Goal: Information Seeking & Learning: Learn about a topic

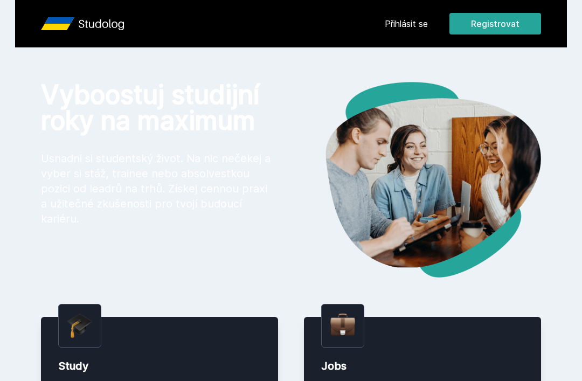
click at [408, 25] on link "Přihlásit se" at bounding box center [406, 23] width 43 height 13
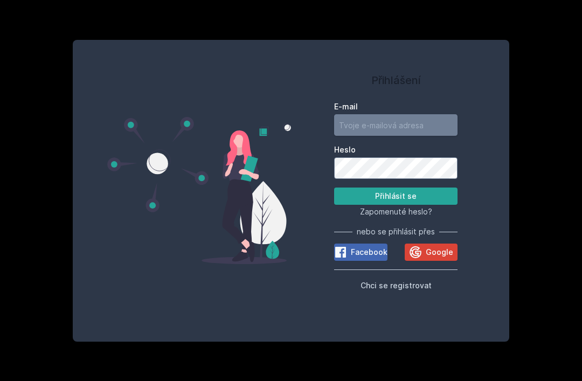
click at [357, 136] on input "E-mail" at bounding box center [395, 125] width 123 height 22
type input "[EMAIL_ADDRESS][DOMAIN_NAME]"
click at [395, 205] on button "Přihlásit se" at bounding box center [395, 195] width 123 height 17
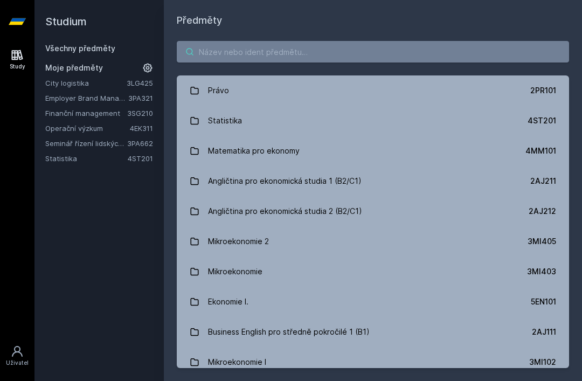
click at [308, 54] on input "search" at bounding box center [373, 52] width 392 height 22
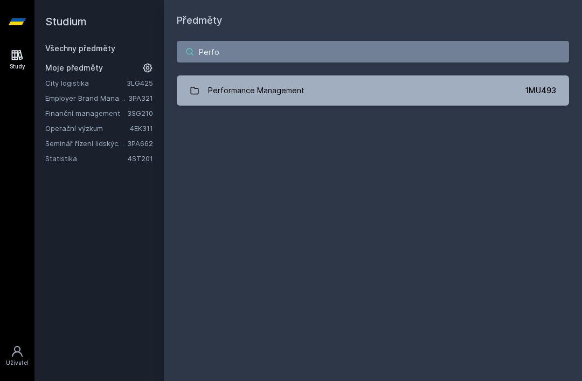
type input "Perfor"
click at [334, 90] on link "Performance Management 1MU493" at bounding box center [373, 90] width 392 height 30
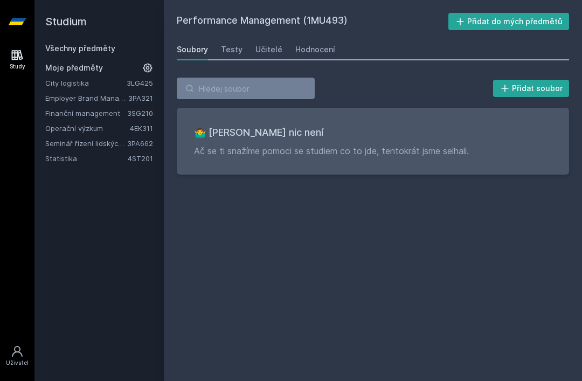
click at [310, 51] on div "Hodnocení" at bounding box center [315, 49] width 40 height 11
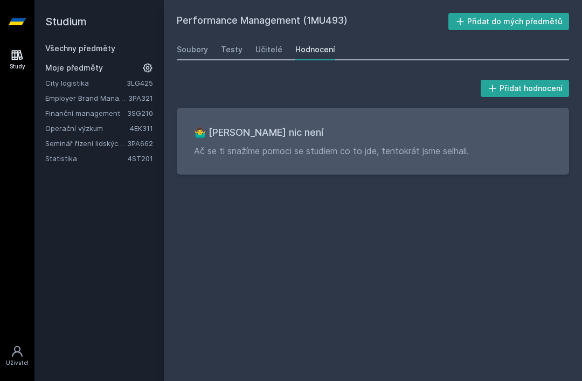
click at [227, 45] on div "Testy" at bounding box center [232, 49] width 22 height 11
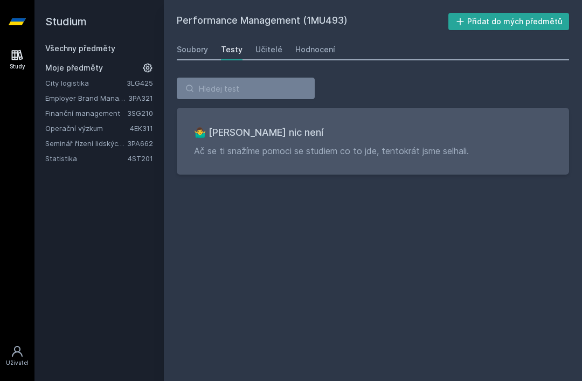
click at [266, 45] on div "Učitelé" at bounding box center [268, 49] width 27 height 11
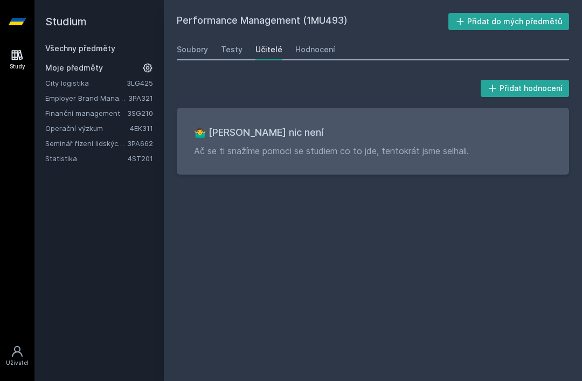
click at [308, 46] on div "Hodnocení" at bounding box center [315, 49] width 40 height 11
click at [106, 50] on link "Všechny předměty" at bounding box center [80, 48] width 70 height 9
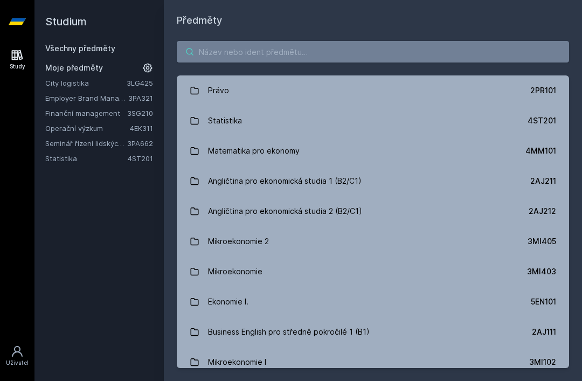
click at [268, 47] on input "search" at bounding box center [373, 52] width 392 height 22
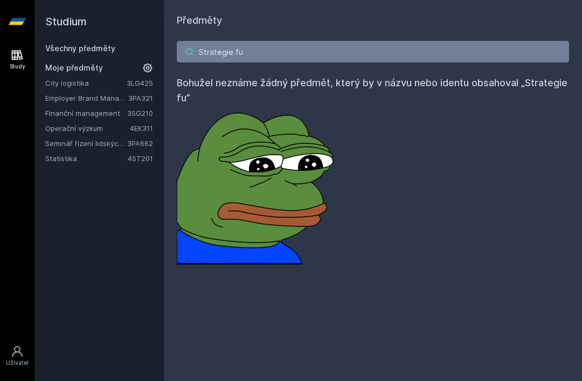
click at [299, 49] on input "Strategie fu" at bounding box center [373, 52] width 392 height 22
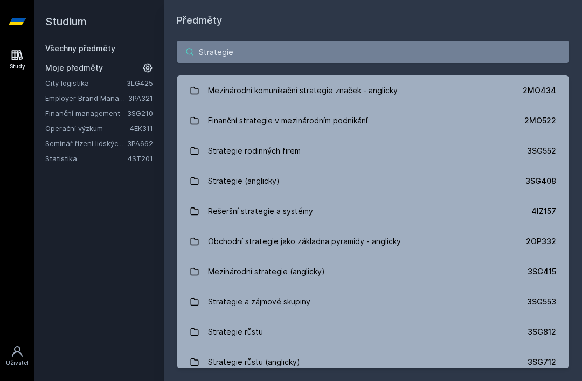
type input "Strategie a"
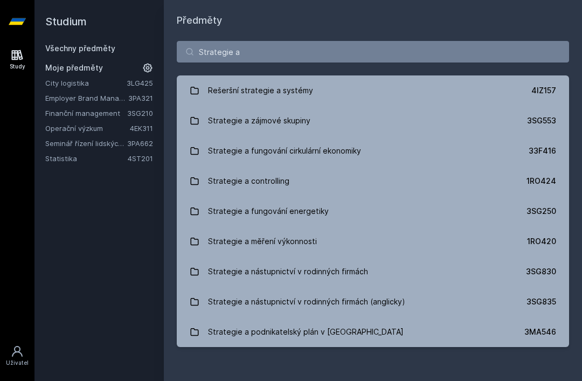
click at [351, 151] on div "Strategie a fungování cirkulární ekonomiky" at bounding box center [284, 151] width 153 height 22
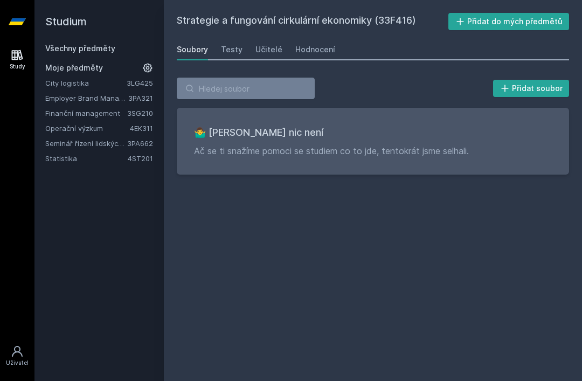
click at [312, 46] on div "Hodnocení" at bounding box center [315, 49] width 40 height 11
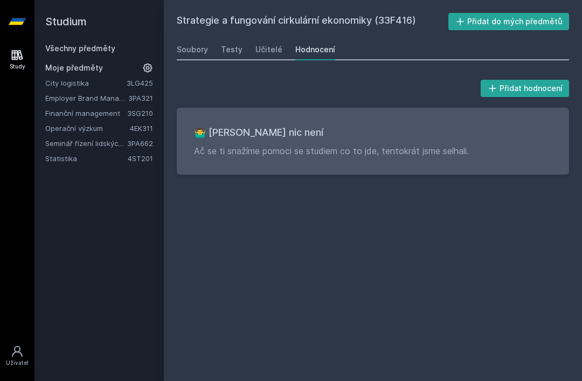
click at [73, 48] on link "Všechny předměty" at bounding box center [80, 48] width 70 height 9
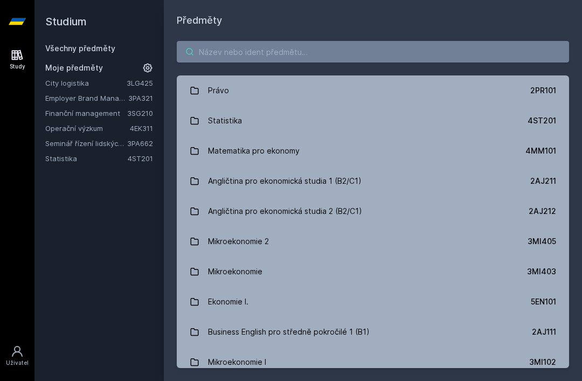
click at [248, 54] on input "search" at bounding box center [373, 52] width 392 height 22
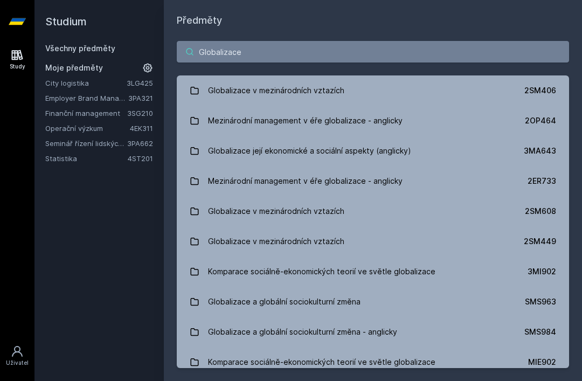
type input "Globalizace"
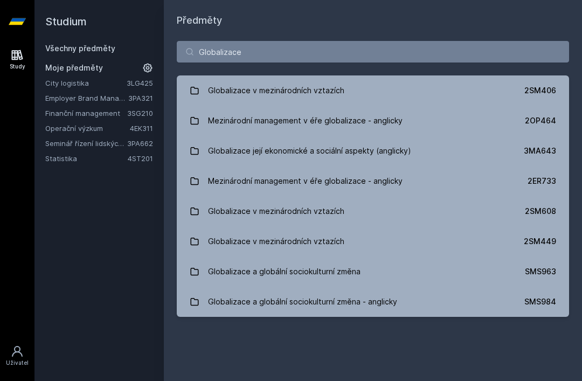
click at [385, 151] on div "Globalizace její ekonomické a sociální aspekty (anglicky)" at bounding box center [309, 151] width 203 height 22
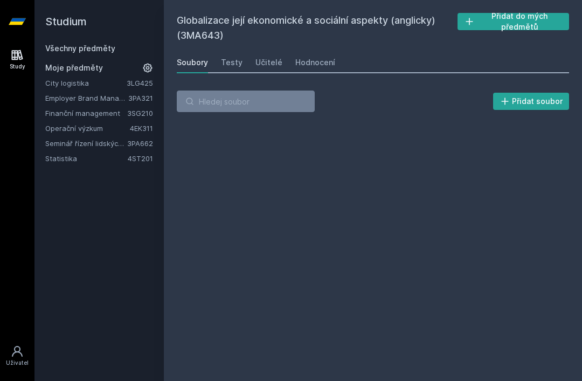
click at [319, 59] on div "Hodnocení" at bounding box center [315, 62] width 40 height 11
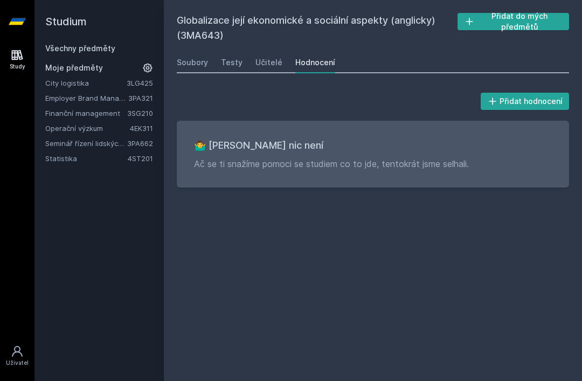
click at [224, 60] on div "Testy" at bounding box center [232, 62] width 22 height 11
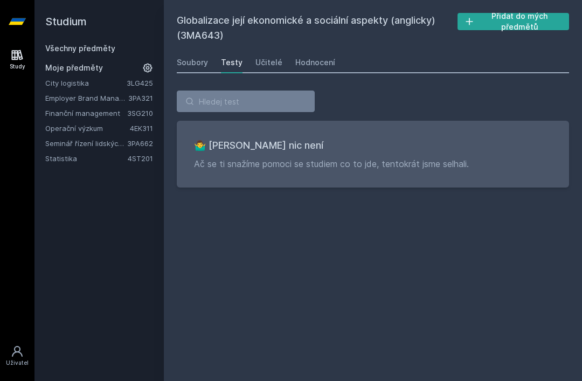
click at [277, 61] on div "Učitelé" at bounding box center [268, 62] width 27 height 11
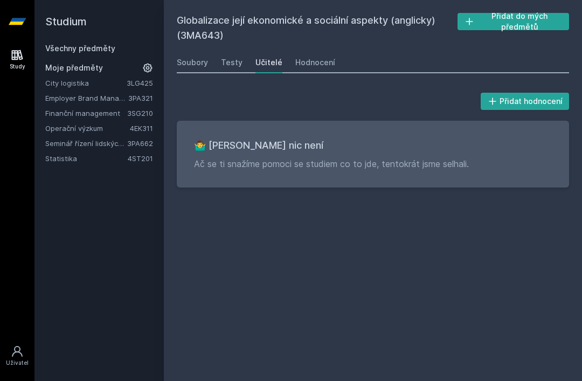
click at [311, 64] on div "Hodnocení" at bounding box center [315, 62] width 40 height 11
click at [312, 62] on div "Hodnocení" at bounding box center [315, 62] width 40 height 11
click at [111, 47] on link "Všechny předměty" at bounding box center [80, 48] width 70 height 9
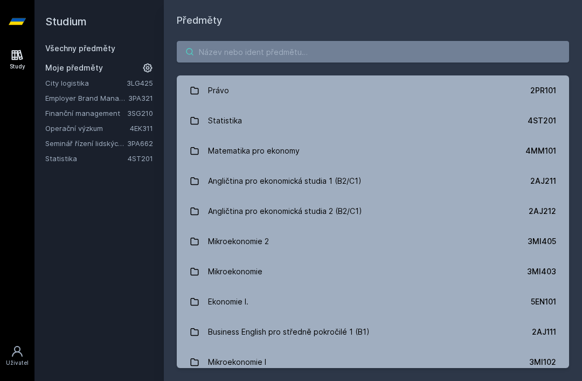
click at [271, 55] on input "search" at bounding box center [373, 52] width 392 height 22
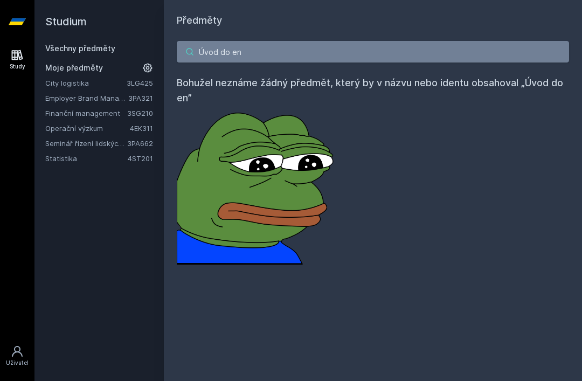
click at [262, 51] on input "Úvod do en" at bounding box center [373, 52] width 392 height 22
type input "Ú"
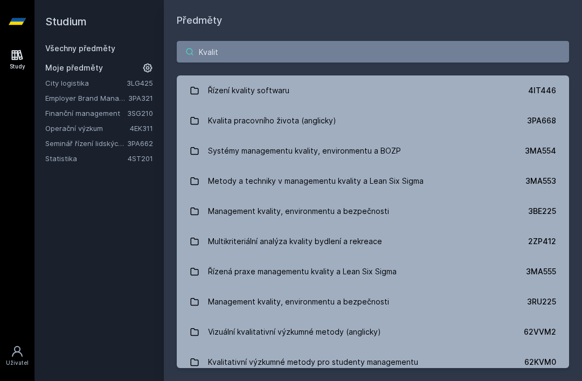
type input "Kvalita"
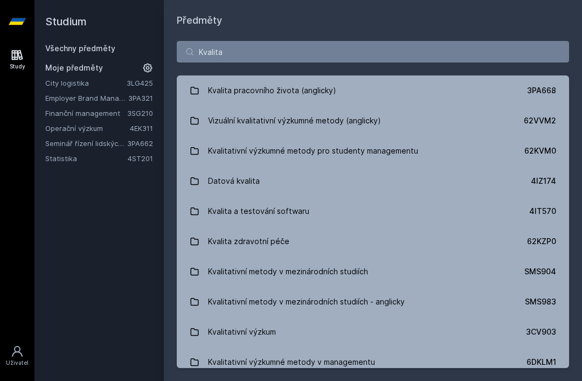
click at [365, 88] on link "Kvalita pracovního života (anglicky) 3PA668" at bounding box center [373, 90] width 392 height 30
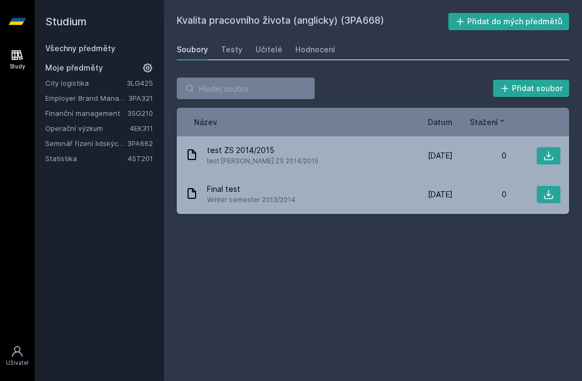
click at [311, 51] on div "Hodnocení" at bounding box center [315, 49] width 40 height 11
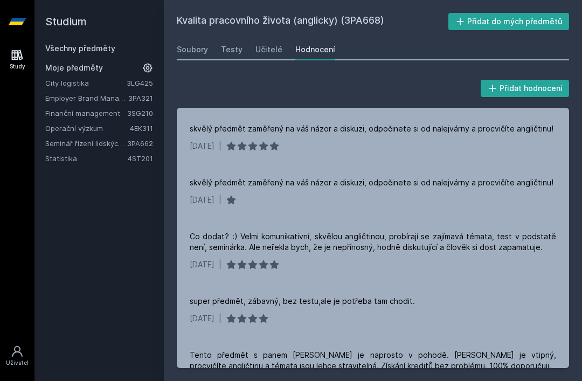
scroll to position [115, 0]
click at [113, 46] on link "Všechny předměty" at bounding box center [80, 48] width 70 height 9
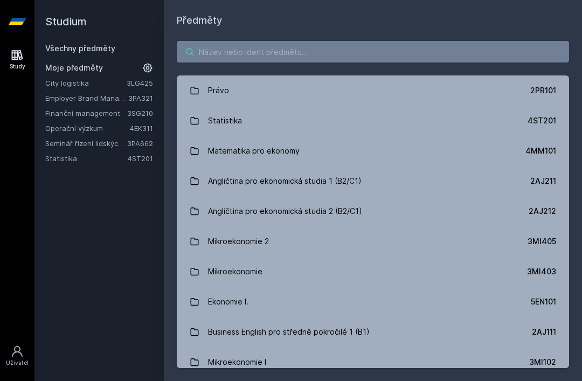
click at [251, 49] on input "search" at bounding box center [373, 52] width 392 height 22
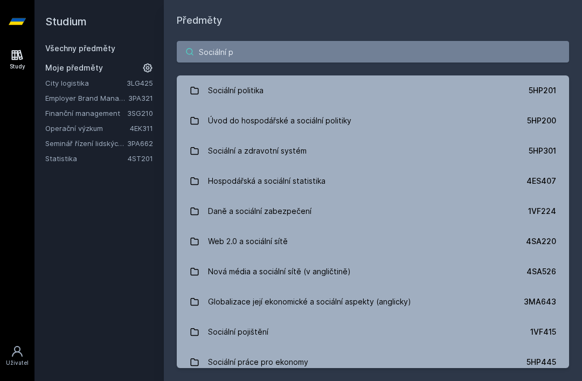
type input "Sociální po"
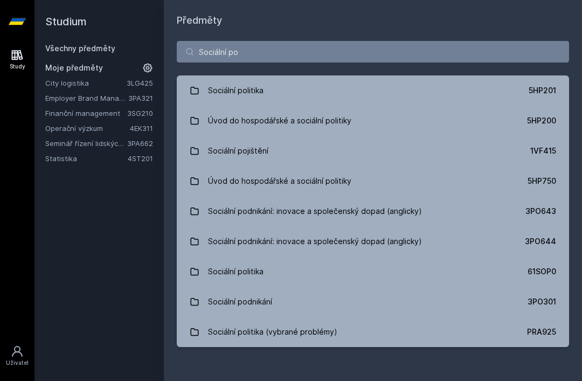
click at [263, 306] on div "Sociální podnikání" at bounding box center [240, 302] width 64 height 22
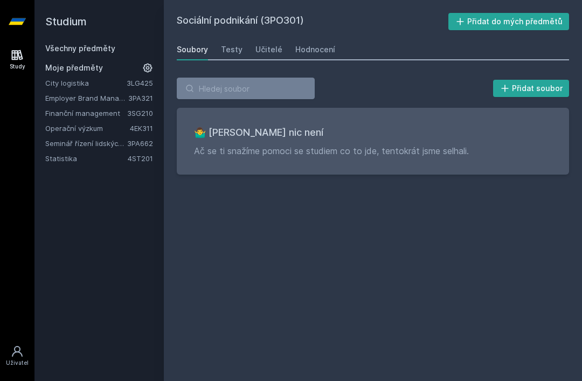
click at [311, 47] on div "Hodnocení" at bounding box center [315, 49] width 40 height 11
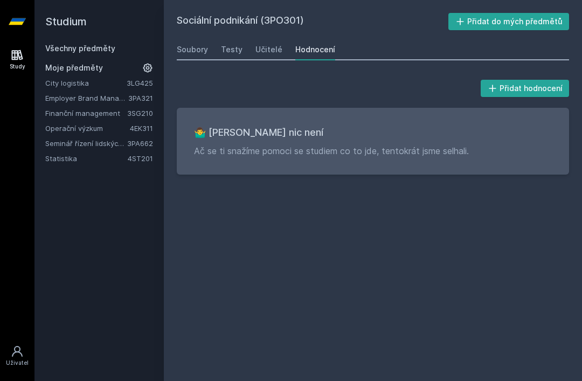
click at [257, 48] on div "Učitelé" at bounding box center [268, 49] width 27 height 11
click at [233, 51] on div "Testy" at bounding box center [232, 49] width 22 height 11
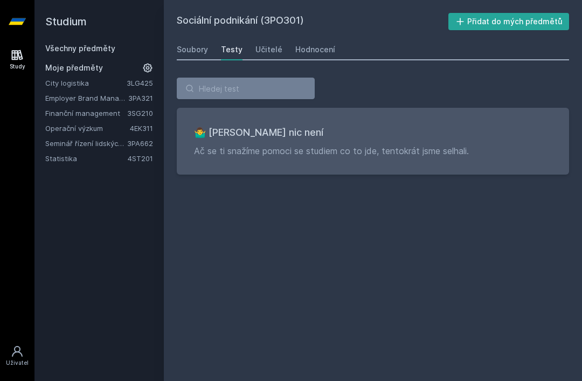
click at [191, 59] on link "Soubory" at bounding box center [192, 50] width 31 height 22
click at [103, 49] on link "Všechny předměty" at bounding box center [80, 48] width 70 height 9
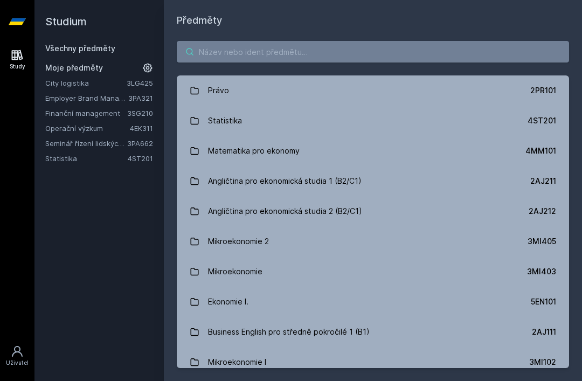
click at [261, 53] on input "search" at bounding box center [373, 52] width 392 height 22
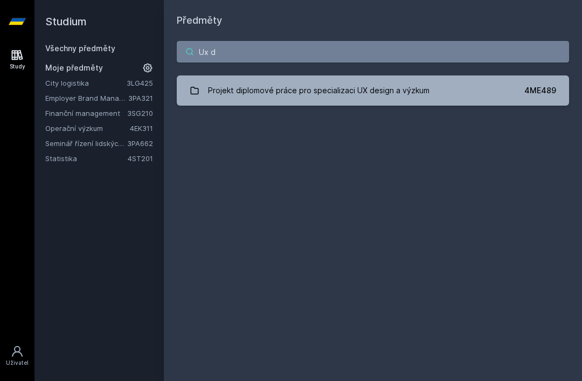
type input "Ux"
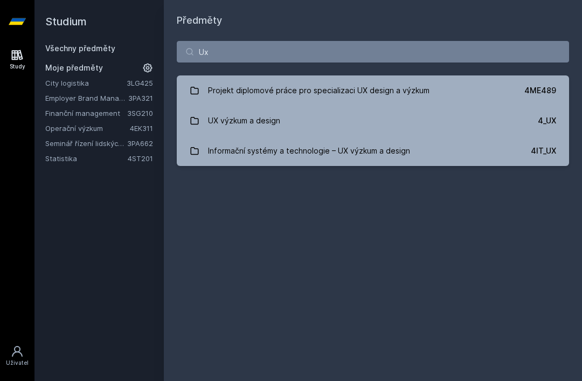
click at [278, 123] on div "UX výzkum a design" at bounding box center [244, 121] width 72 height 22
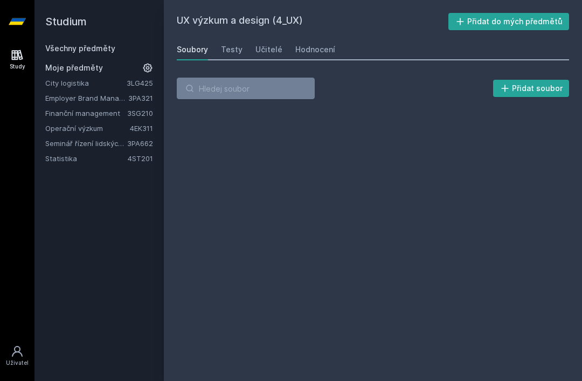
click at [318, 54] on div "Hodnocení" at bounding box center [315, 49] width 40 height 11
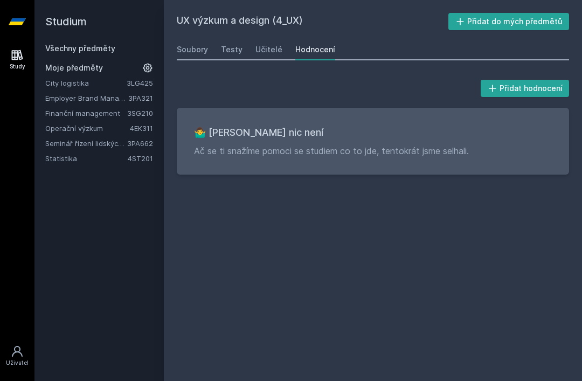
click at [101, 53] on link "Všechny předměty" at bounding box center [80, 48] width 70 height 9
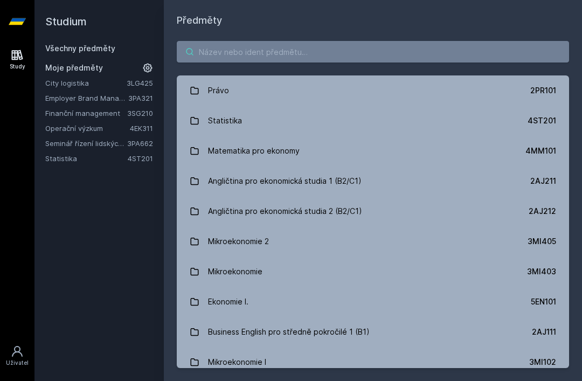
click at [245, 58] on input "search" at bounding box center [373, 52] width 392 height 22
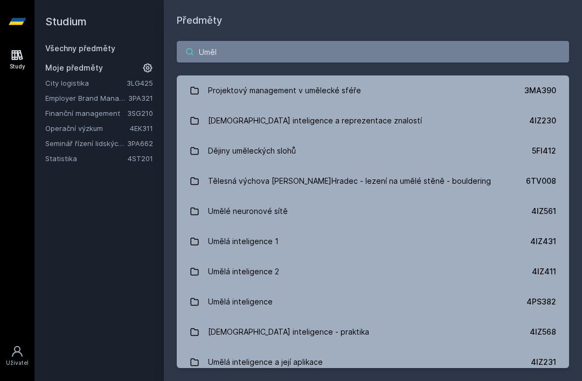
type input "Uměl"
click at [368, 118] on link "[DEMOGRAPHIC_DATA] inteligence a reprezentace znalostí 4IZ230" at bounding box center [373, 121] width 392 height 30
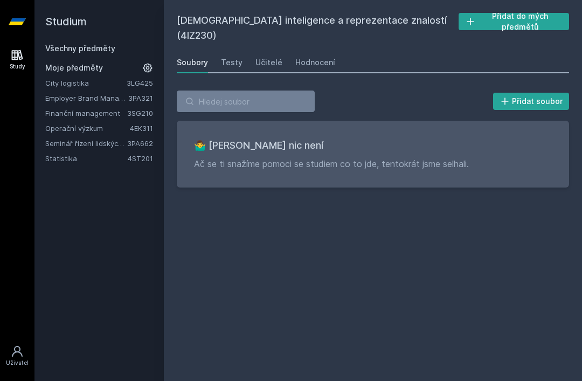
click at [95, 52] on link "Všechny předměty" at bounding box center [80, 48] width 70 height 9
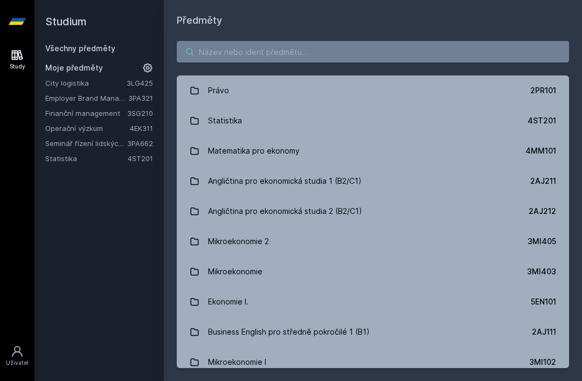
click at [231, 52] on input "search" at bounding box center [373, 52] width 392 height 22
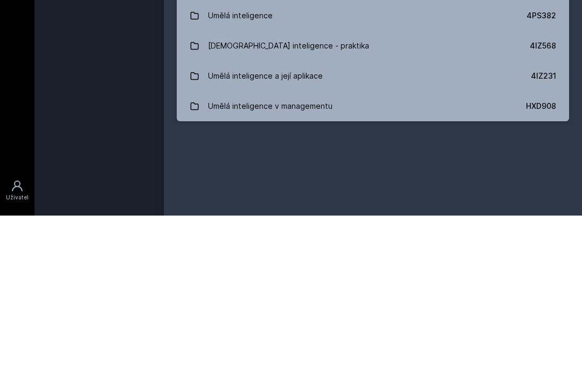
scroll to position [34, 0]
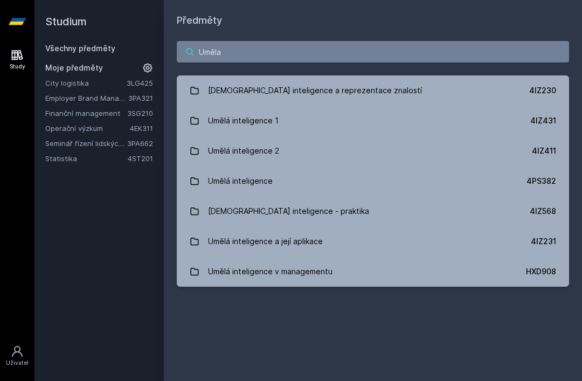
click at [314, 41] on input "Uměla" at bounding box center [373, 52] width 392 height 22
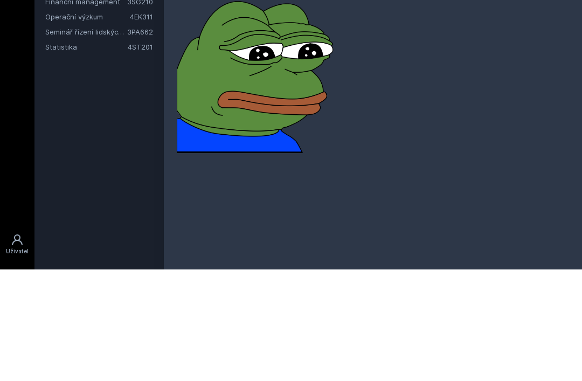
scroll to position [0, 0]
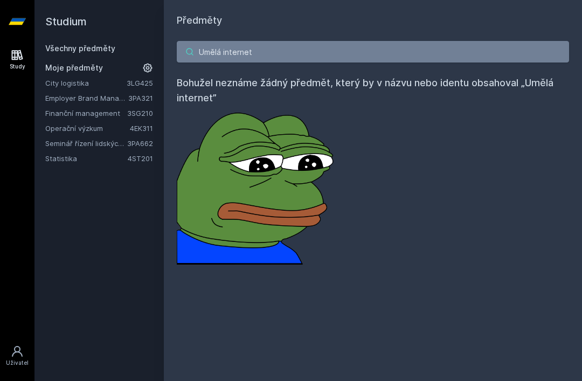
click at [280, 50] on input "Umělá internet" at bounding box center [373, 52] width 392 height 22
type input "U"
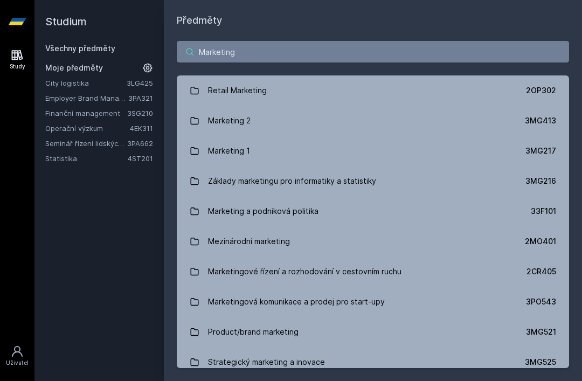
type input "Marketing"
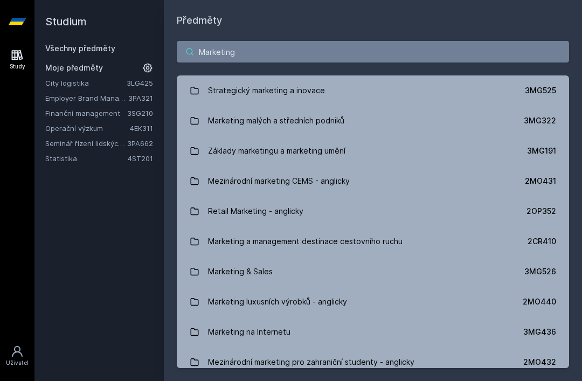
scroll to position [91, 0]
click at [342, 118] on div "Marketing malých a středních podniků" at bounding box center [276, 120] width 136 height 22
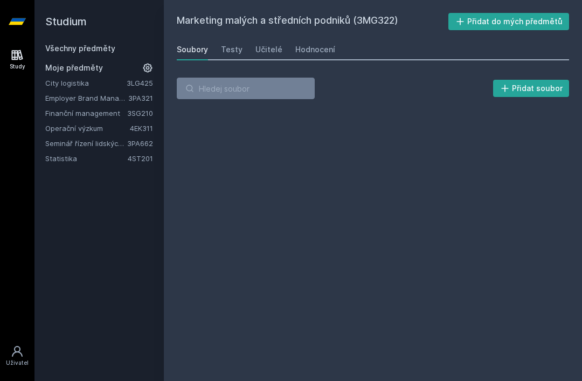
click at [302, 50] on div "Hodnocení" at bounding box center [315, 49] width 40 height 11
